Goal: Navigation & Orientation: Find specific page/section

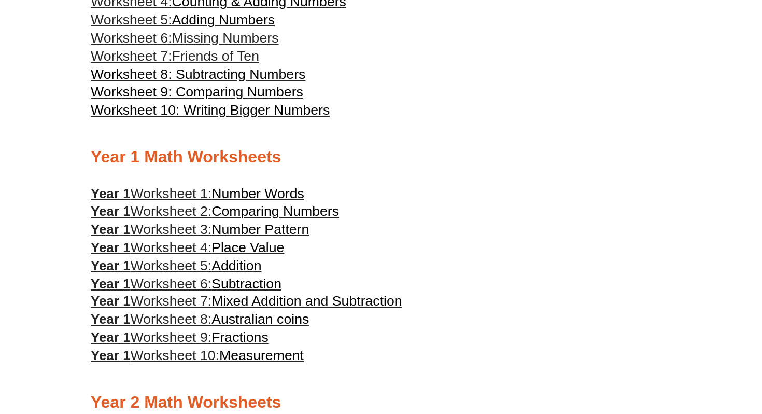
scroll to position [372, 0]
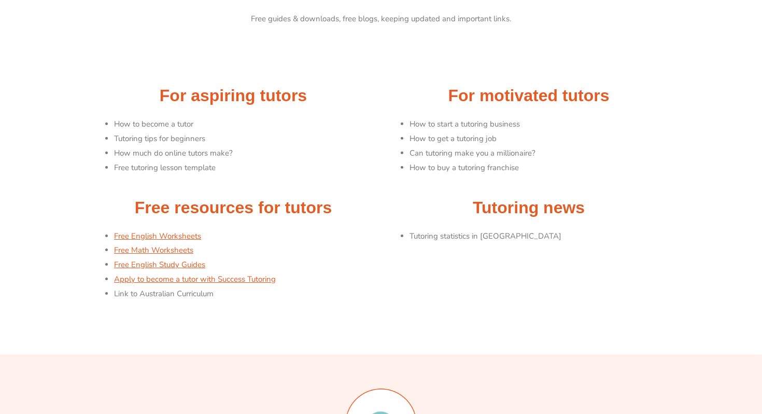
scroll to position [62, 0]
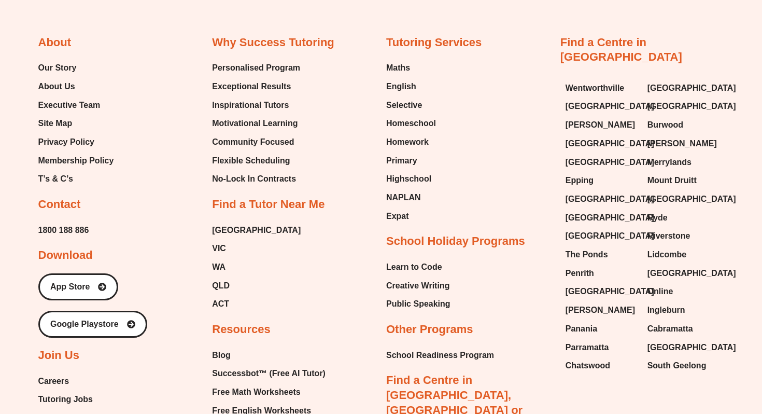
scroll to position [5776, 0]
click at [392, 75] on span "Maths" at bounding box center [398, 68] width 24 height 16
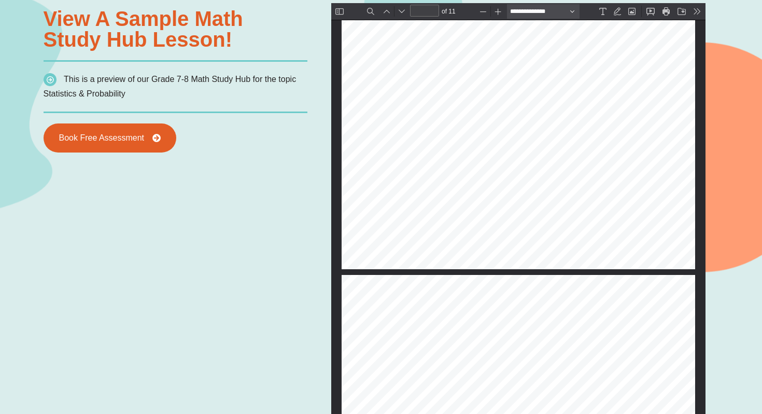
scroll to position [4603, 0]
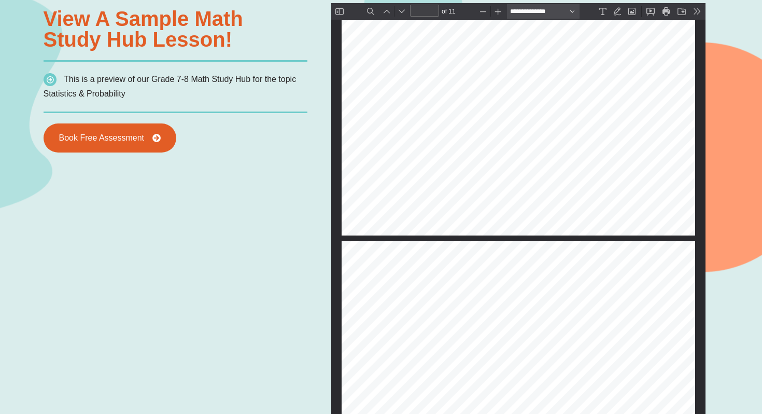
type input "**"
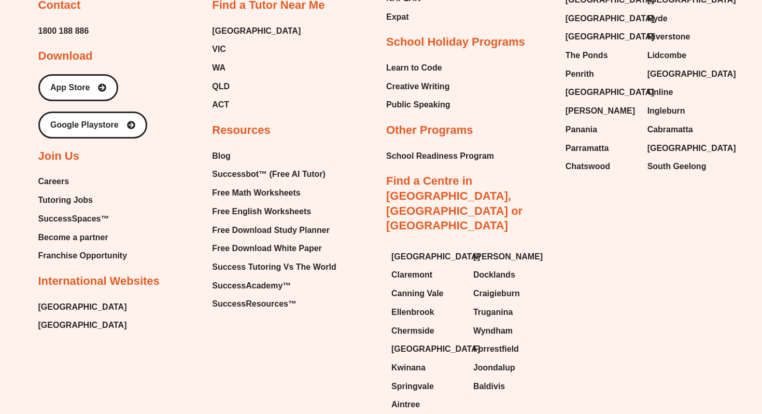
scroll to position [3742, 0]
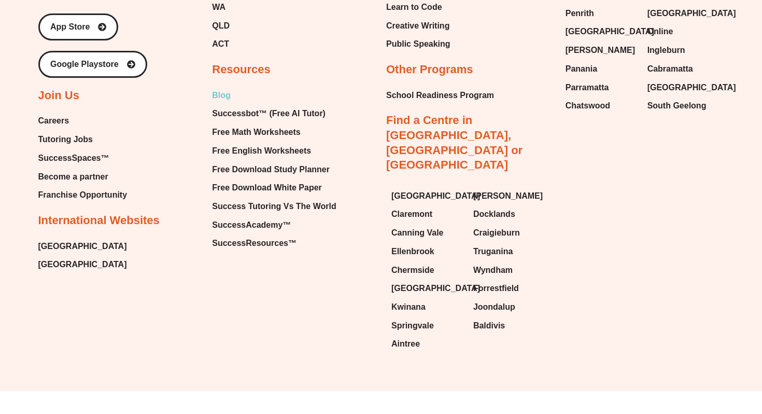
click at [221, 91] on span "Blog" at bounding box center [221, 96] width 19 height 16
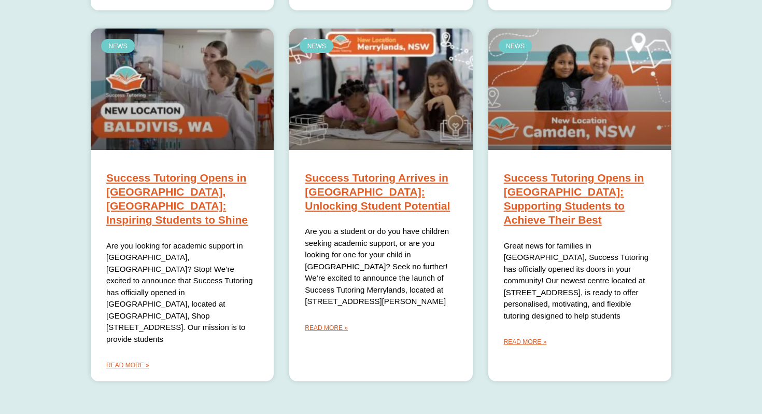
scroll to position [726, 0]
